Goal: Information Seeking & Learning: Learn about a topic

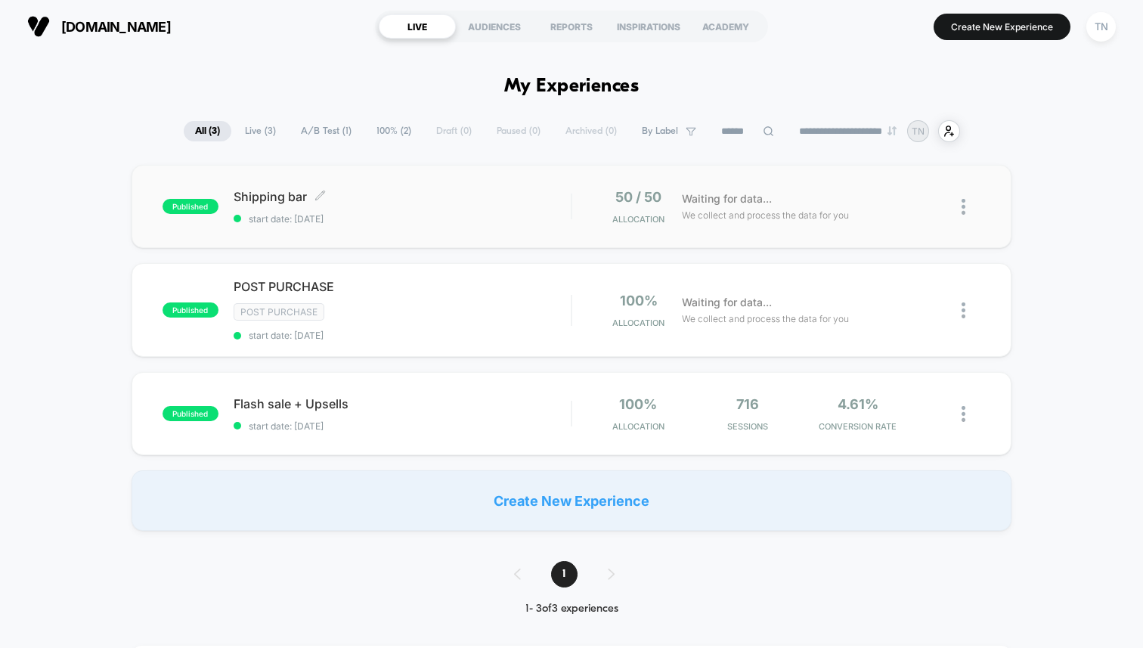
click at [369, 189] on span "Shipping bar Click to edit experience details" at bounding box center [402, 196] width 337 height 15
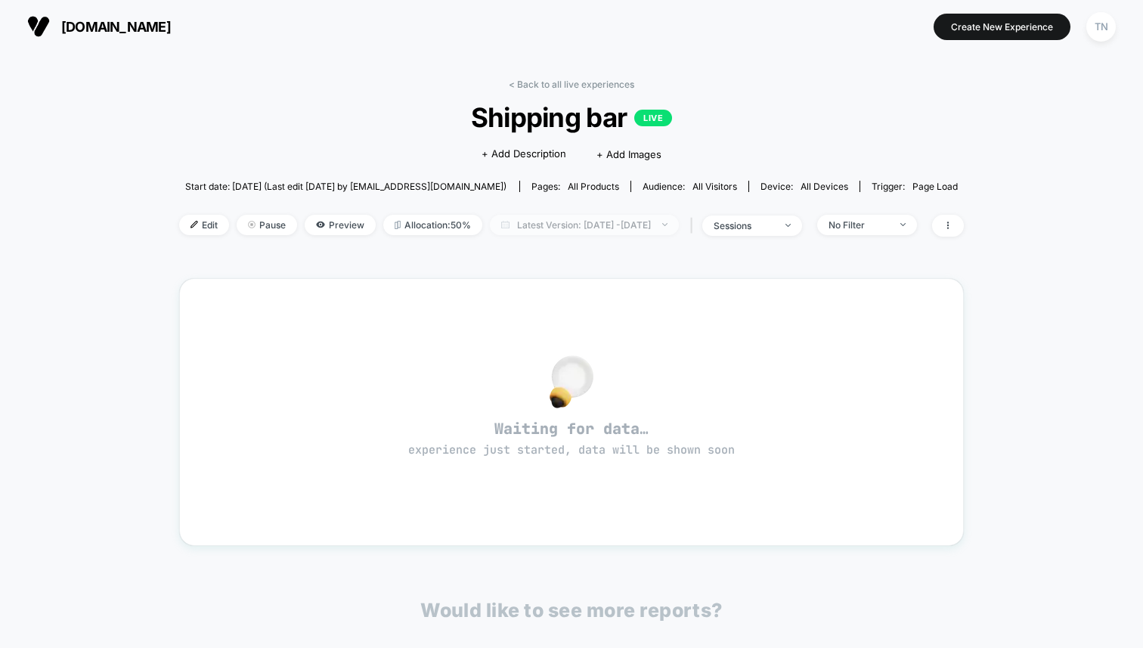
click at [529, 215] on span "Latest Version: [DATE] - [DATE]" at bounding box center [584, 225] width 189 height 20
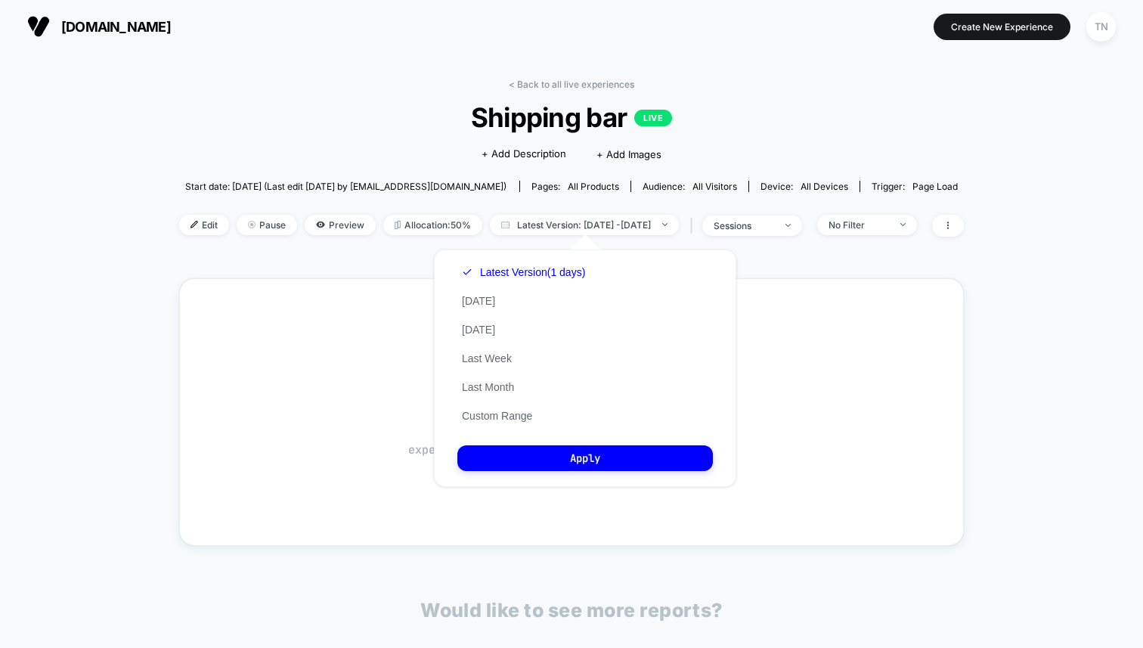
click at [507, 292] on div "Latest Version (1 days) [DATE] [DATE] Last Week Last Month Custom Range" at bounding box center [523, 344] width 132 height 172
click at [507, 302] on div "Latest Version (1 days) [DATE] [DATE] Last Week Last Month Custom Range" at bounding box center [523, 344] width 132 height 172
click at [487, 308] on div "Latest Version (1 days) [DATE] [DATE] Last Week Last Month Custom Range" at bounding box center [523, 344] width 132 height 172
click at [468, 302] on button "[DATE]" at bounding box center [478, 301] width 42 height 14
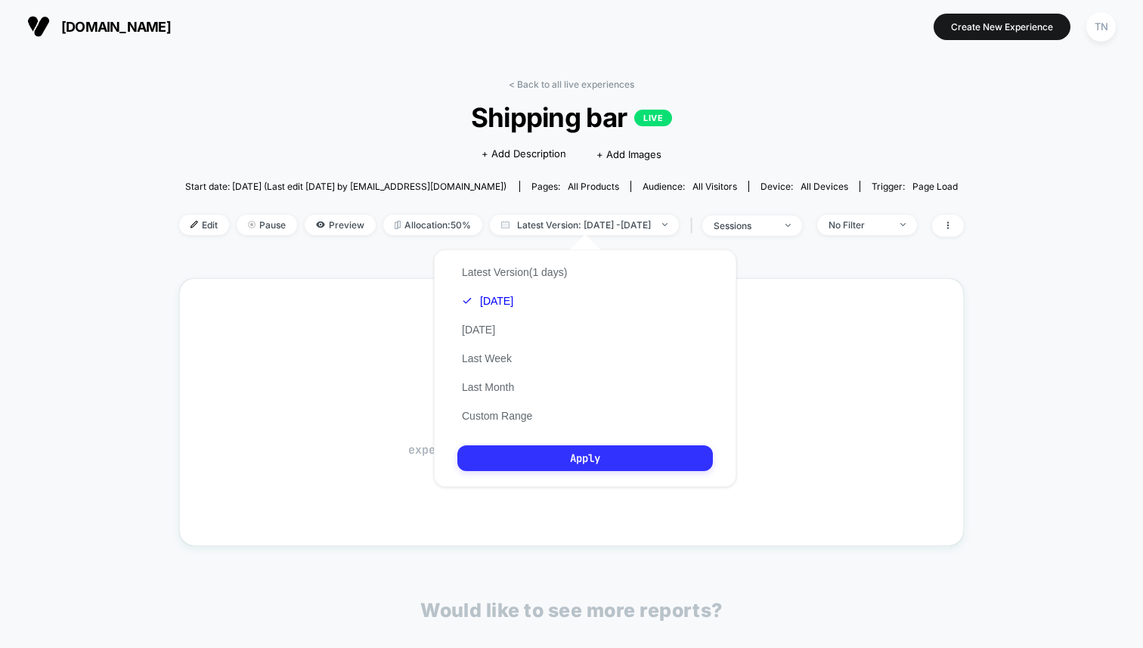
click at [548, 470] on button "Apply" at bounding box center [584, 458] width 255 height 26
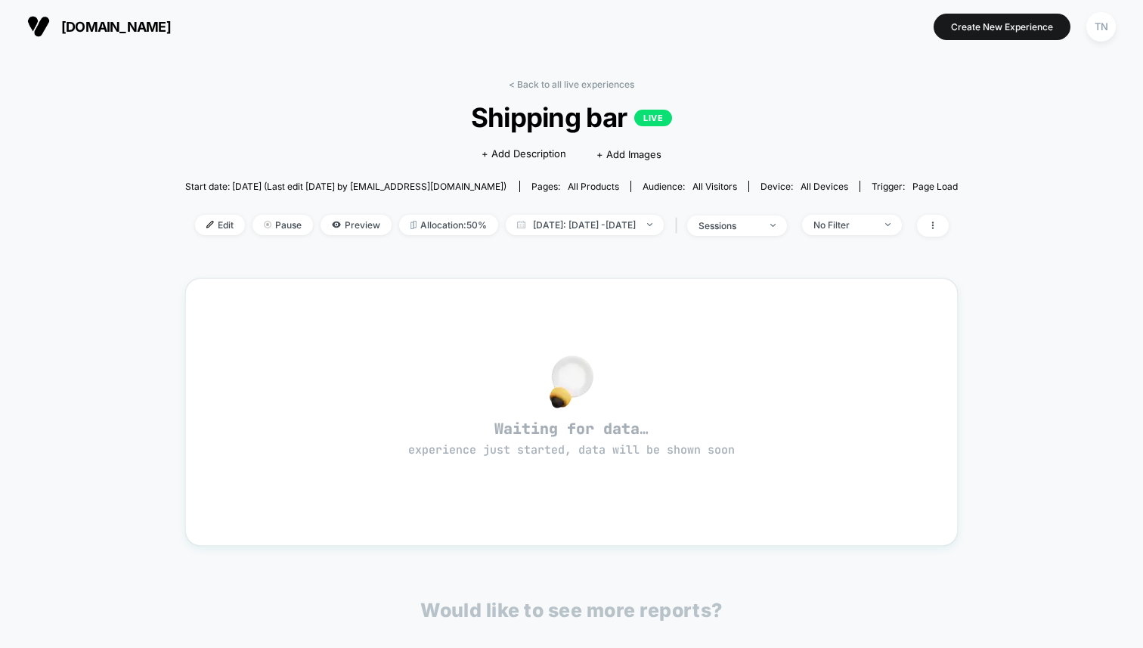
click at [551, 76] on div "< Back to all live experiences Shipping bar LIVE Click to edit experience detai…" at bounding box center [571, 460] width 773 height 784
click at [546, 79] on link "< Back to all live experiences" at bounding box center [571, 84] width 125 height 11
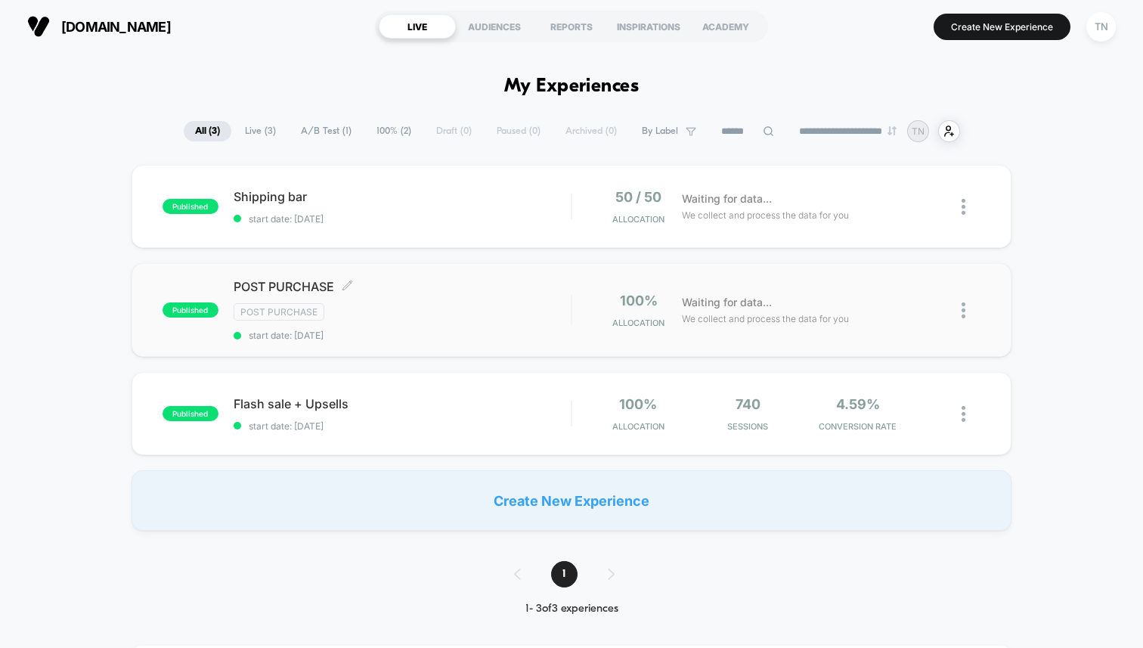
click at [478, 310] on div "Post Purchase" at bounding box center [402, 311] width 337 height 17
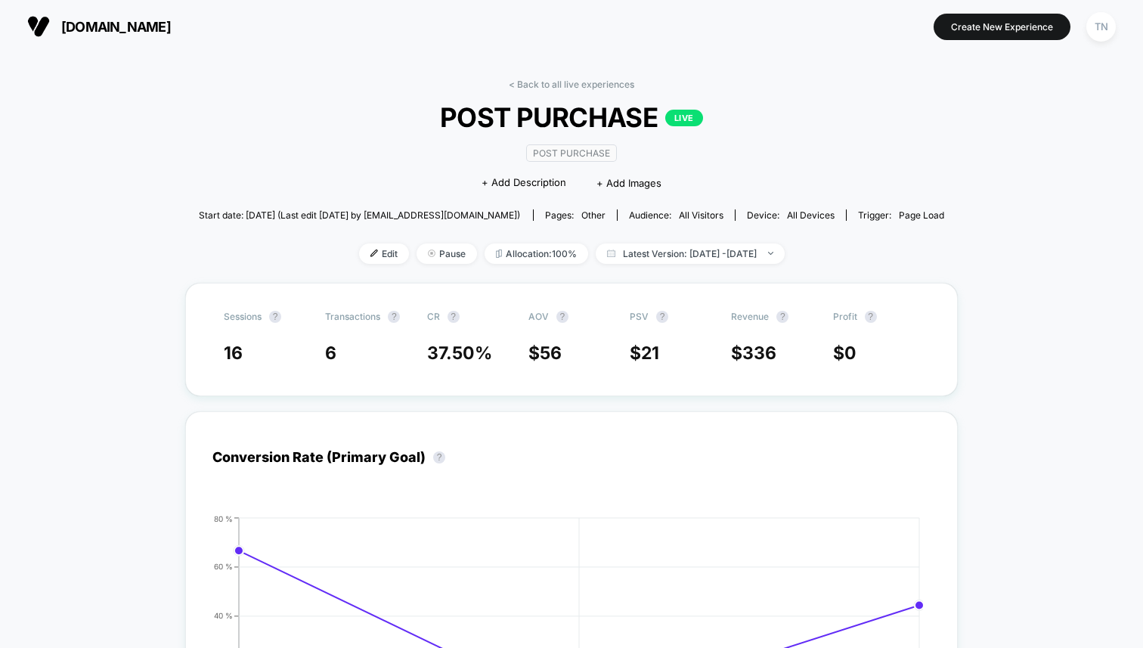
click at [36, 23] on img at bounding box center [38, 26] width 23 height 23
